Goal: Entertainment & Leisure: Browse casually

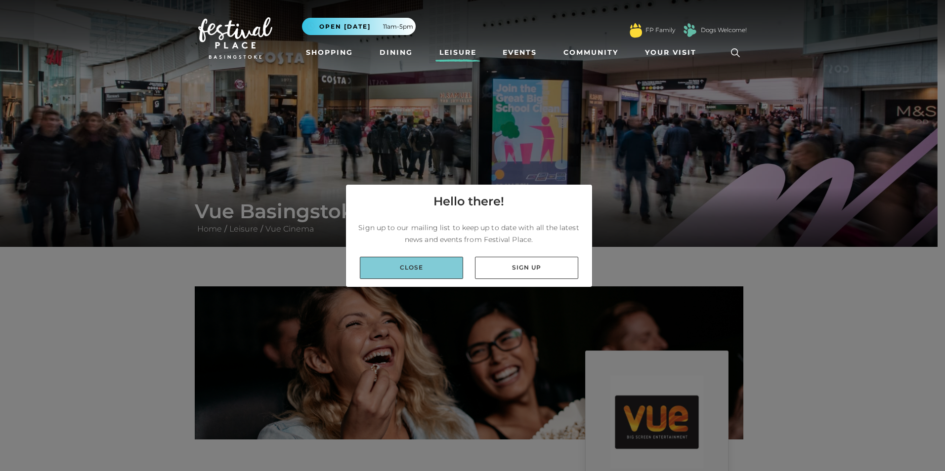
click at [424, 267] on link "Close" at bounding box center [411, 268] width 103 height 22
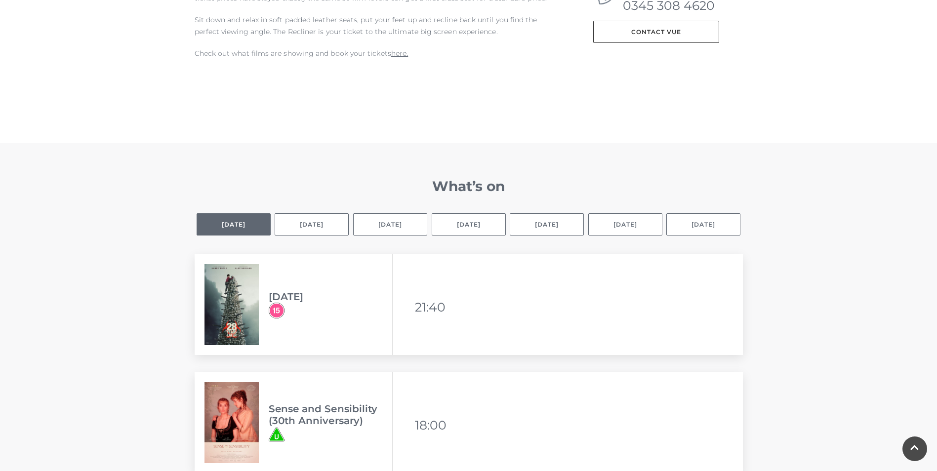
scroll to position [543, 0]
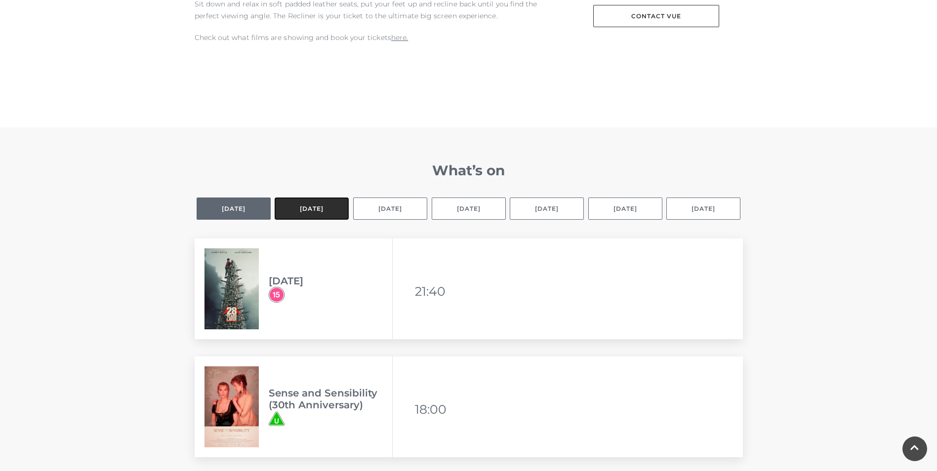
click at [332, 212] on button "[DATE]" at bounding box center [312, 209] width 74 height 22
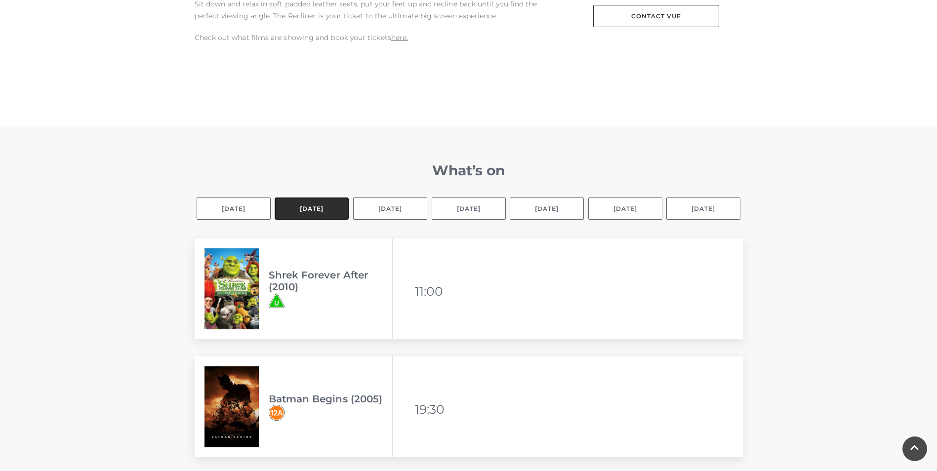
click at [319, 213] on button "[DATE]" at bounding box center [312, 209] width 74 height 22
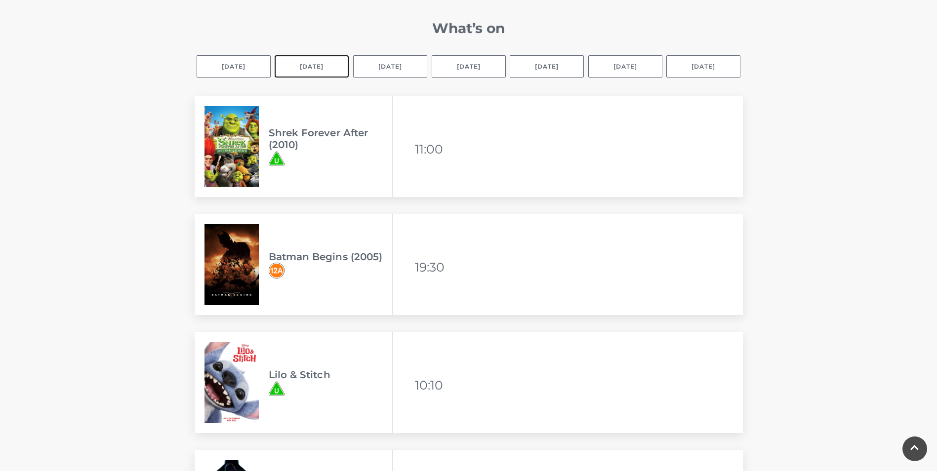
scroll to position [692, 0]
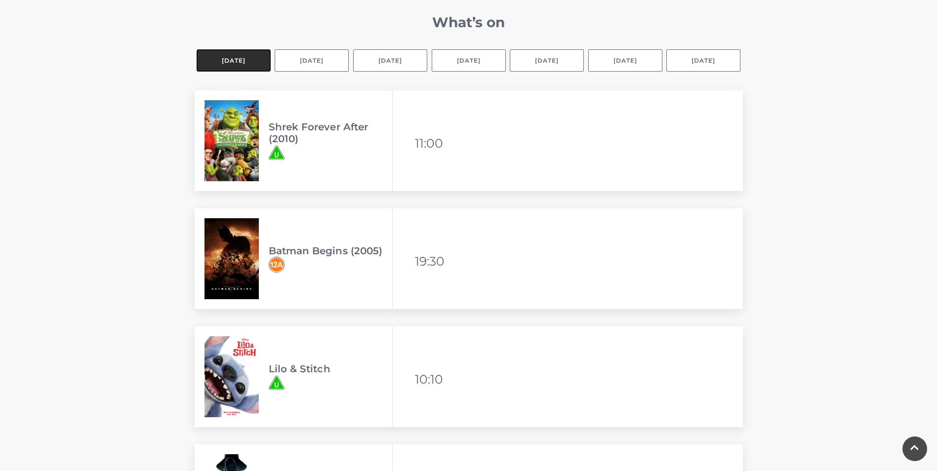
click at [225, 65] on button "Selected day [DATE]" at bounding box center [234, 60] width 74 height 22
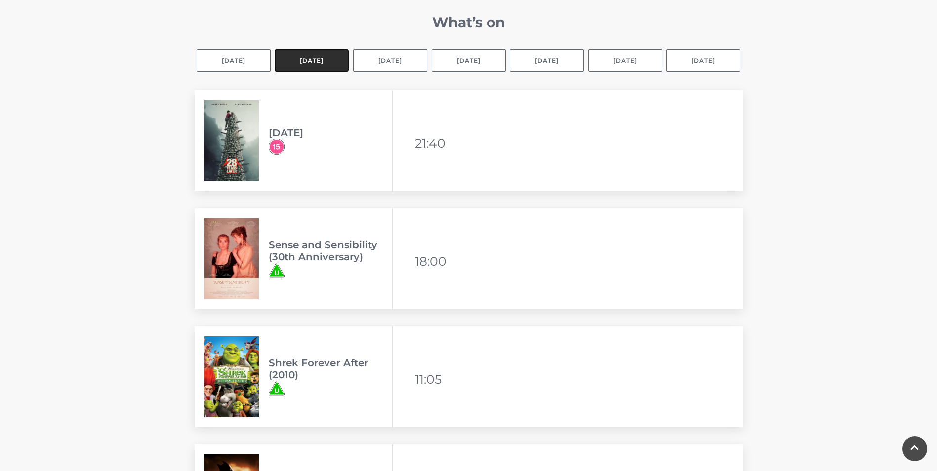
click at [311, 63] on button "[DATE]" at bounding box center [312, 60] width 74 height 22
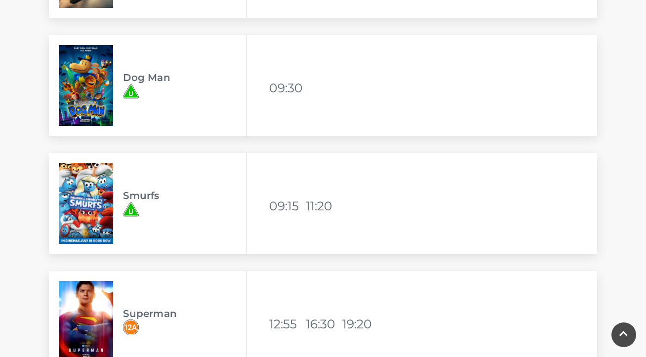
scroll to position [1532, 0]
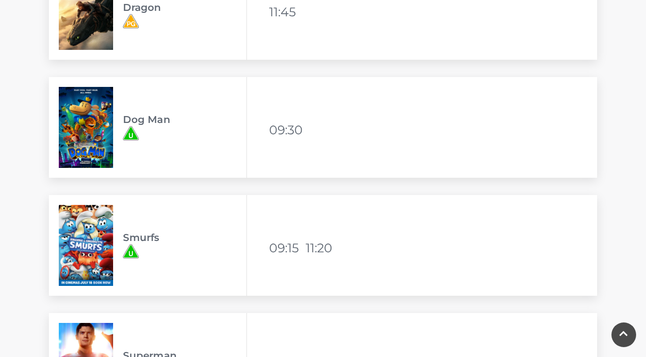
click at [76, 128] on img at bounding box center [86, 127] width 54 height 81
click at [87, 131] on img at bounding box center [86, 127] width 54 height 81
click at [133, 121] on h3 "Dog Man" at bounding box center [185, 120] width 124 height 12
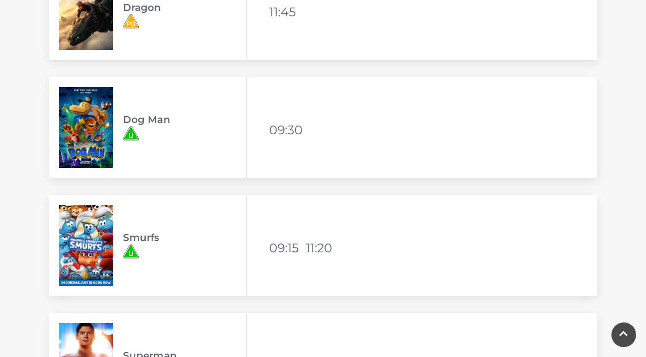
click at [84, 122] on img at bounding box center [86, 127] width 54 height 81
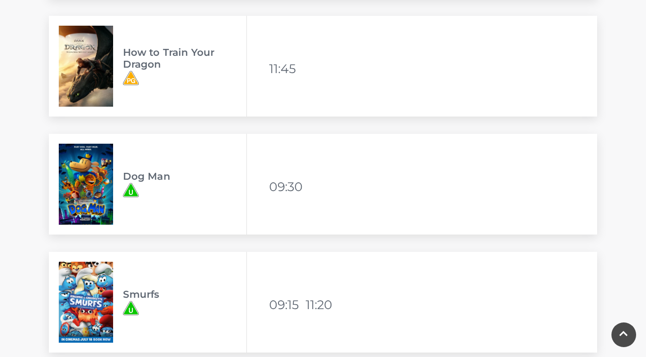
scroll to position [1482, 0]
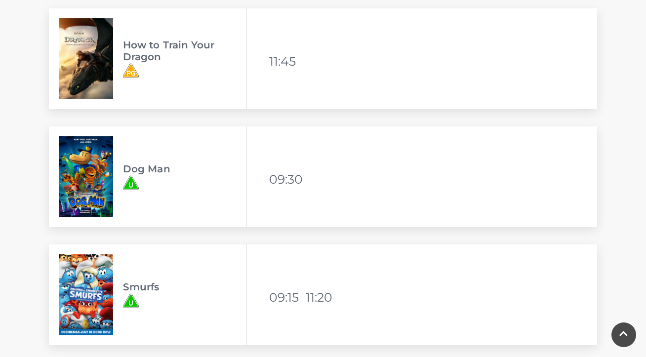
click at [74, 177] on img at bounding box center [86, 176] width 54 height 81
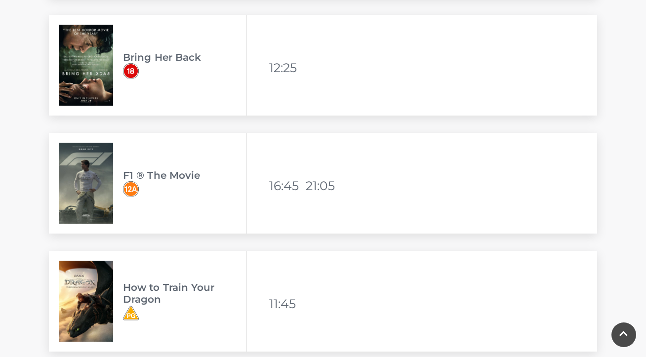
scroll to position [1235, 0]
